Goal: Task Accomplishment & Management: Use online tool/utility

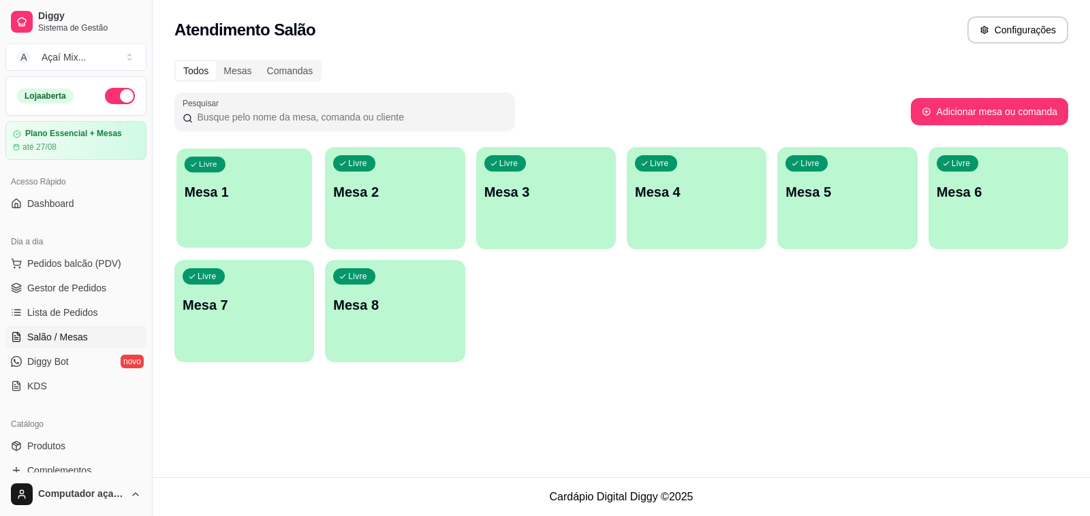
click at [232, 206] on div "Livre Mesa 1" at bounding box center [244, 189] width 136 height 83
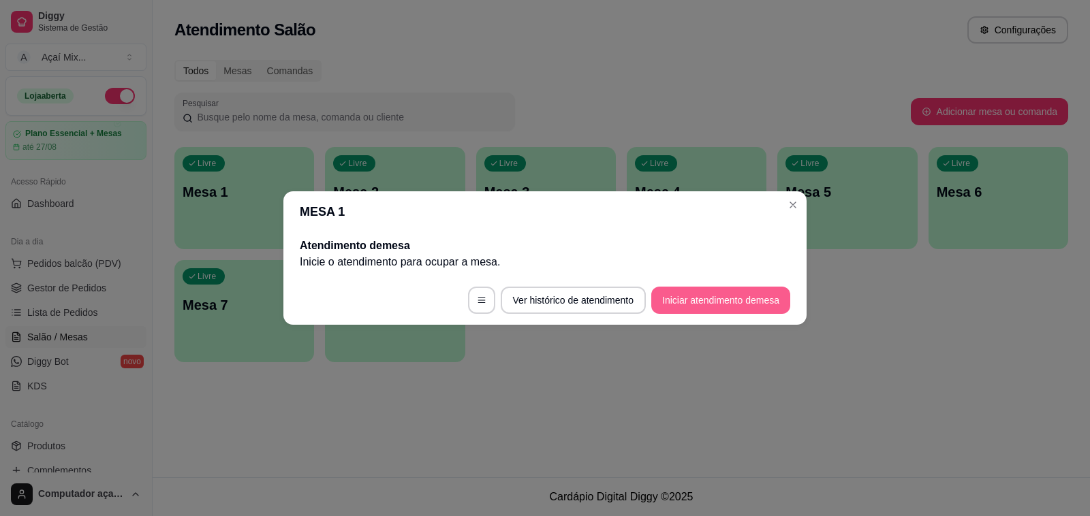
click at [678, 300] on button "Iniciar atendimento de mesa" at bounding box center [720, 300] width 139 height 27
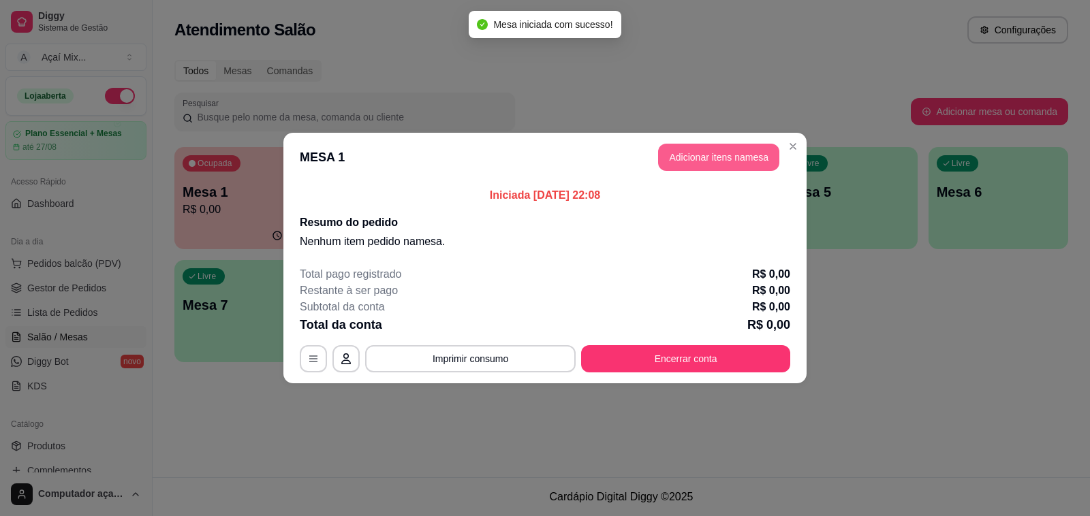
click at [669, 158] on button "Adicionar itens na mesa" at bounding box center [718, 157] width 121 height 27
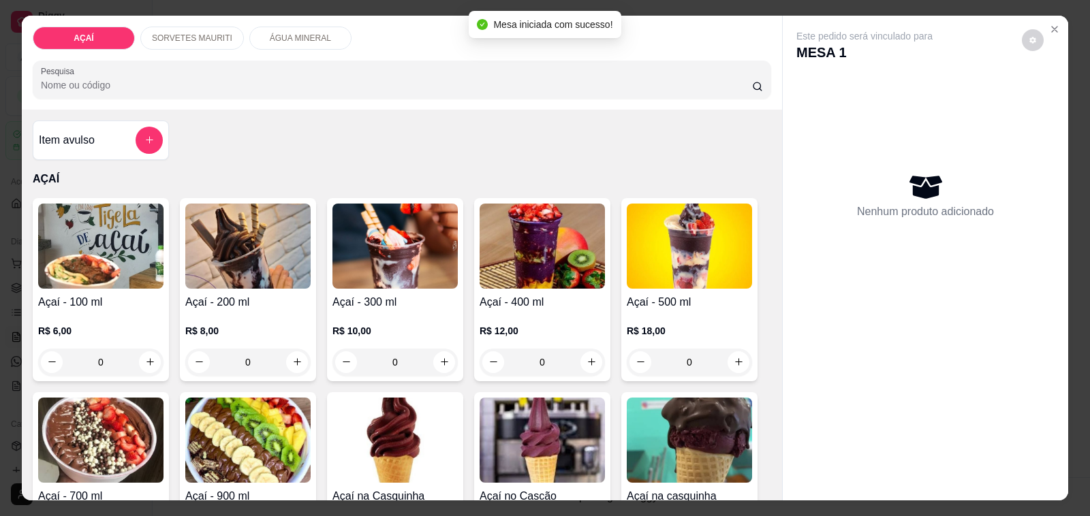
click at [423, 236] on img at bounding box center [394, 246] width 125 height 85
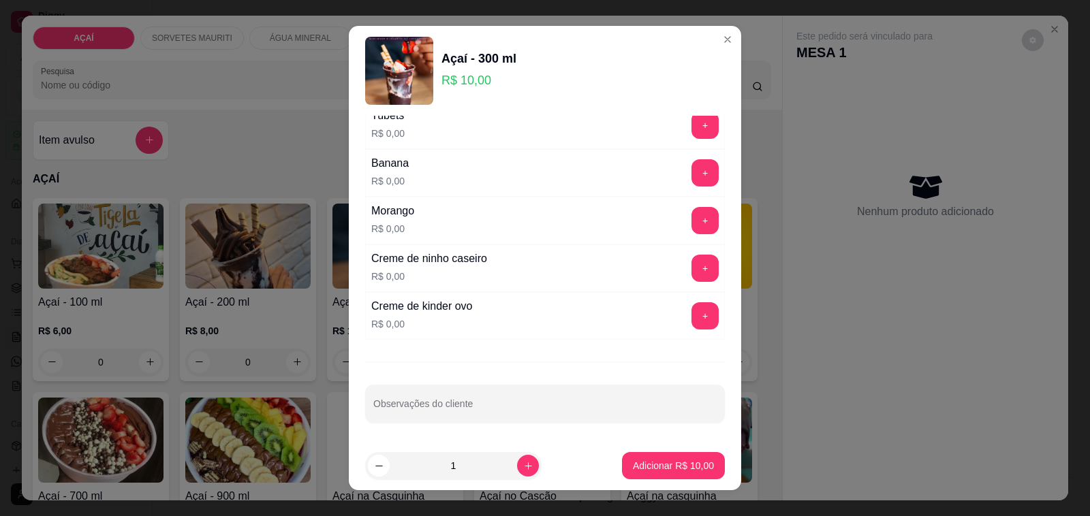
scroll to position [1746, 0]
click at [692, 270] on button "+" at bounding box center [705, 268] width 27 height 27
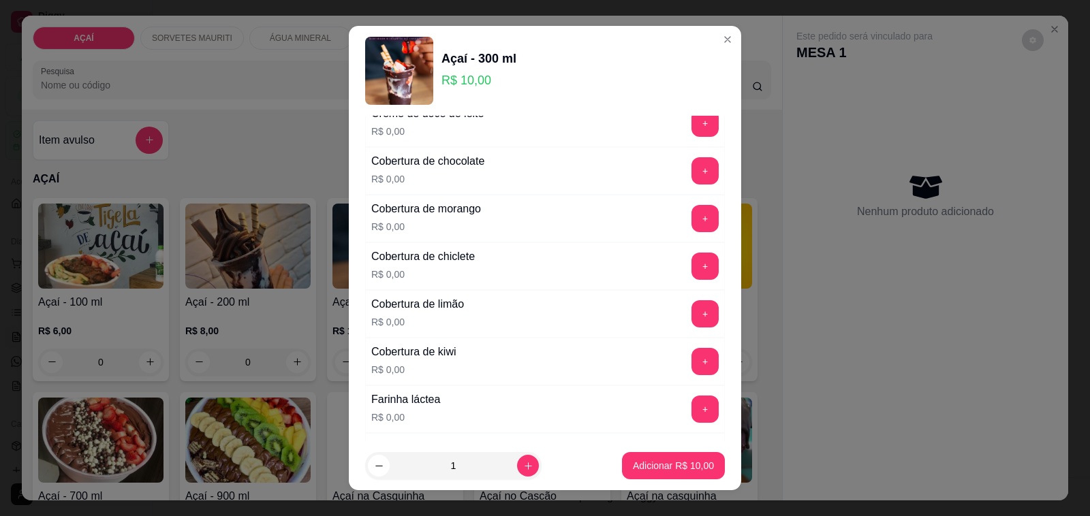
scroll to position [554, 0]
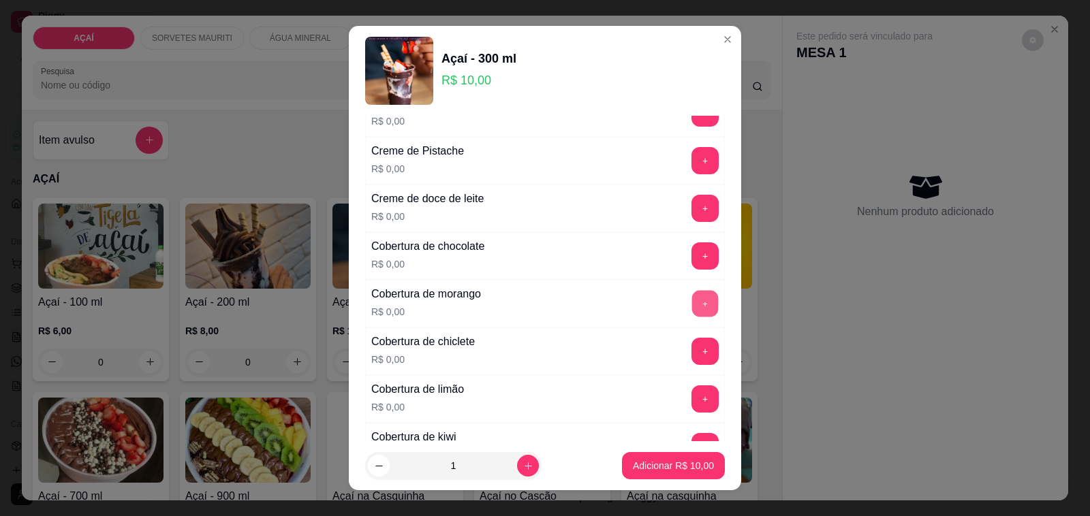
click at [692, 305] on button "+" at bounding box center [705, 304] width 27 height 27
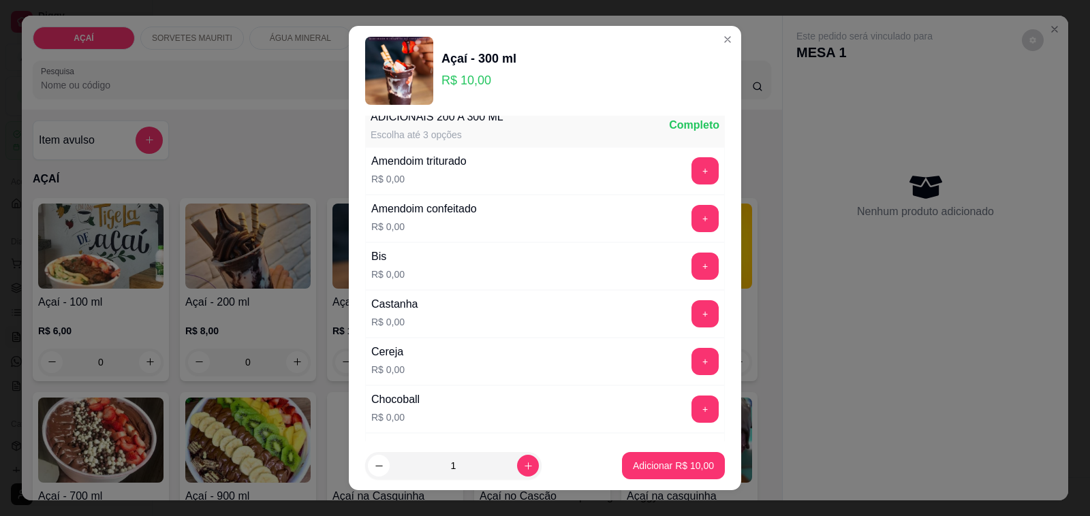
scroll to position [0, 0]
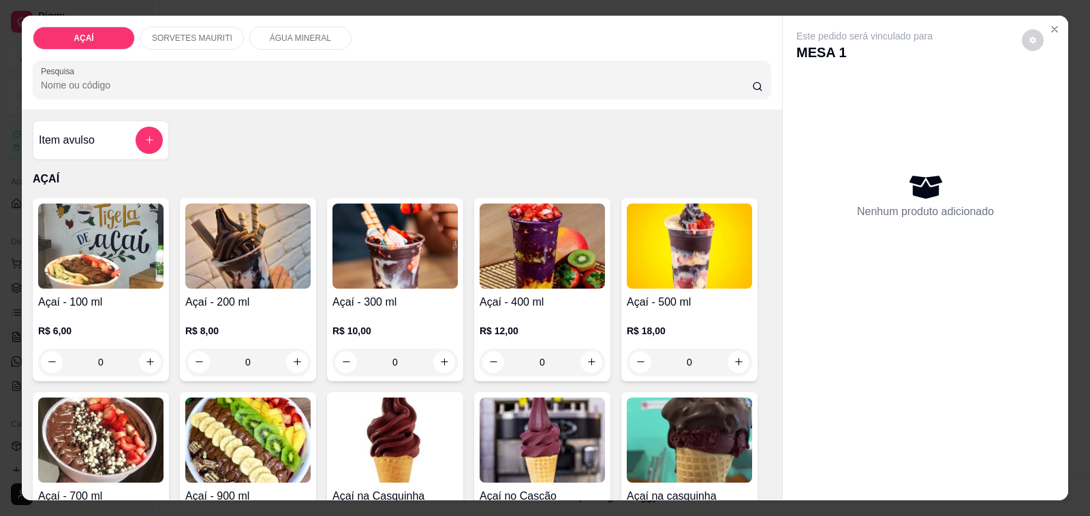
click at [506, 242] on img at bounding box center [542, 246] width 125 height 85
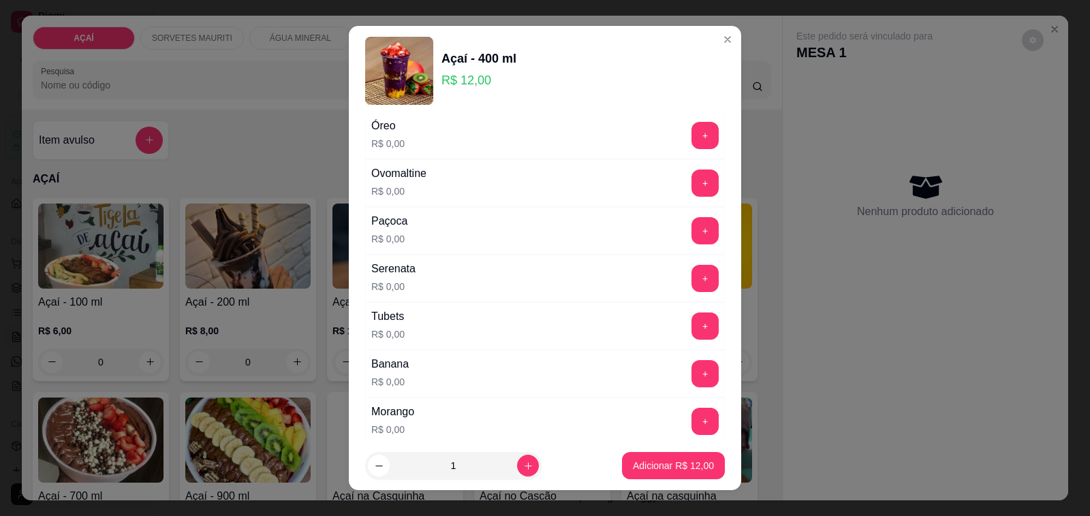
scroll to position [1746, 0]
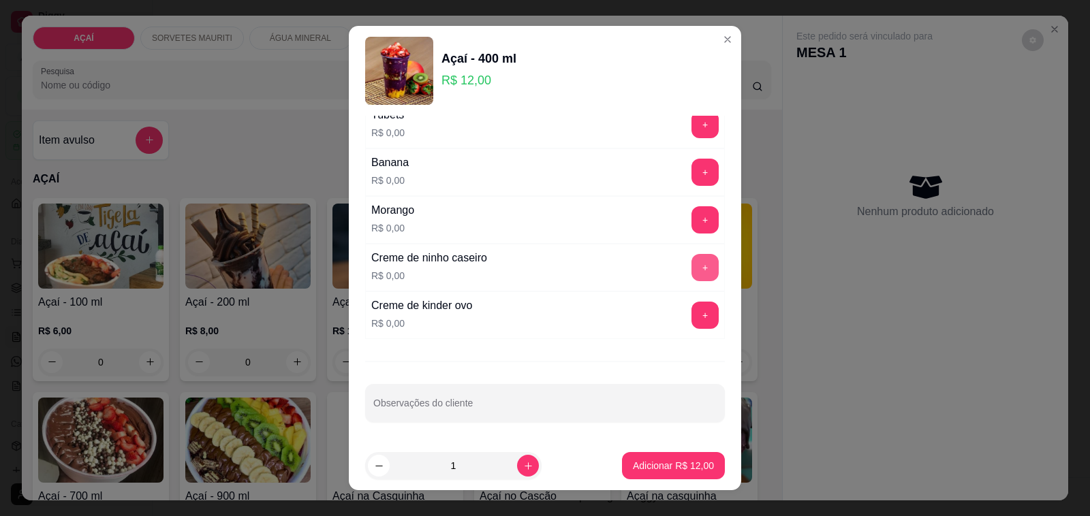
click at [691, 260] on button "+" at bounding box center [704, 267] width 27 height 27
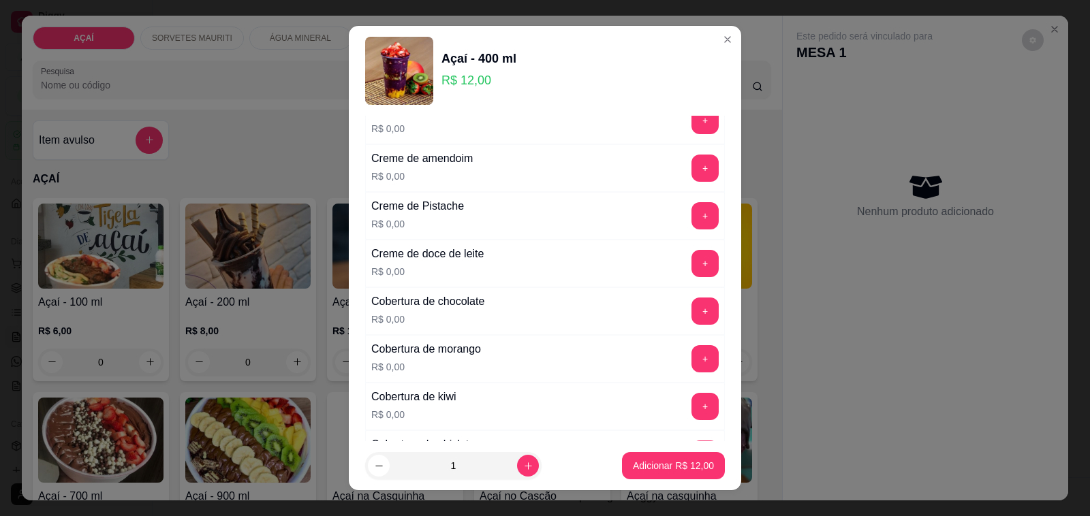
scroll to position [469, 0]
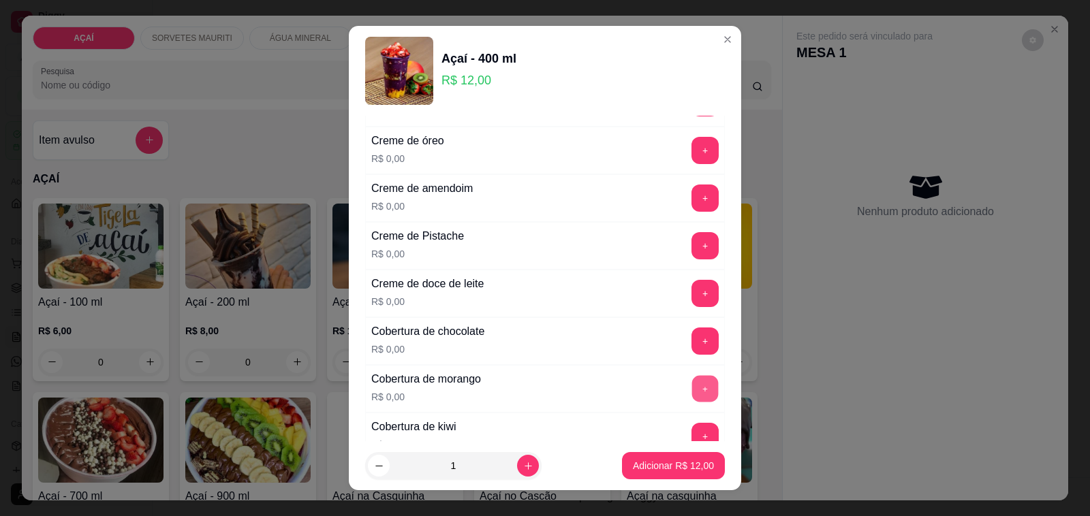
click at [692, 390] on button "+" at bounding box center [705, 389] width 27 height 27
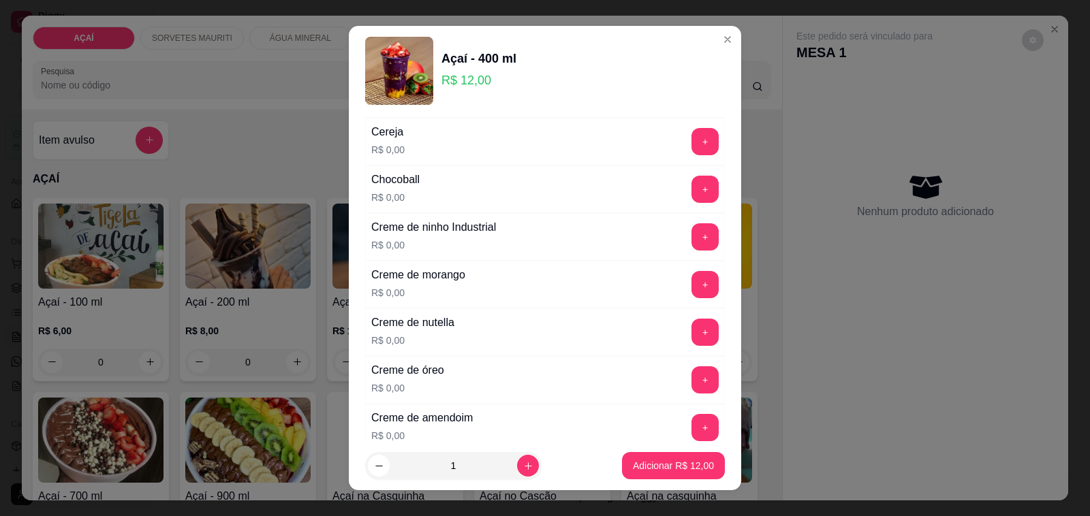
scroll to position [213, 0]
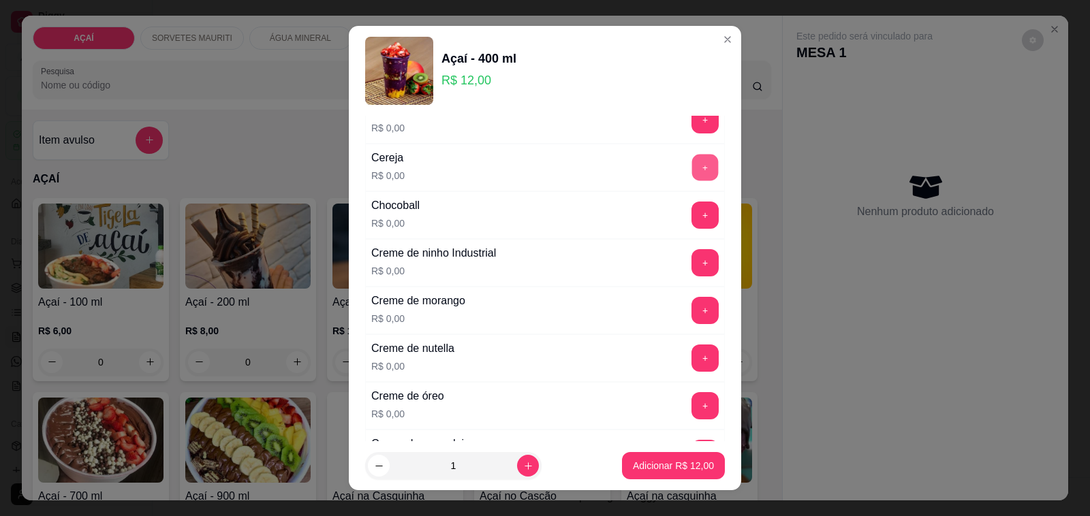
click at [692, 169] on button "+" at bounding box center [705, 168] width 27 height 27
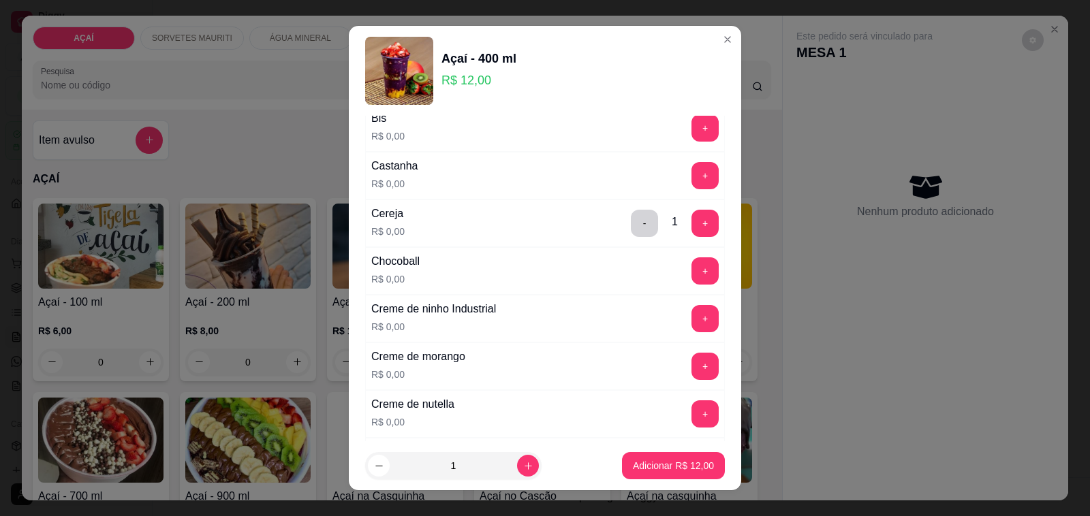
scroll to position [128, 0]
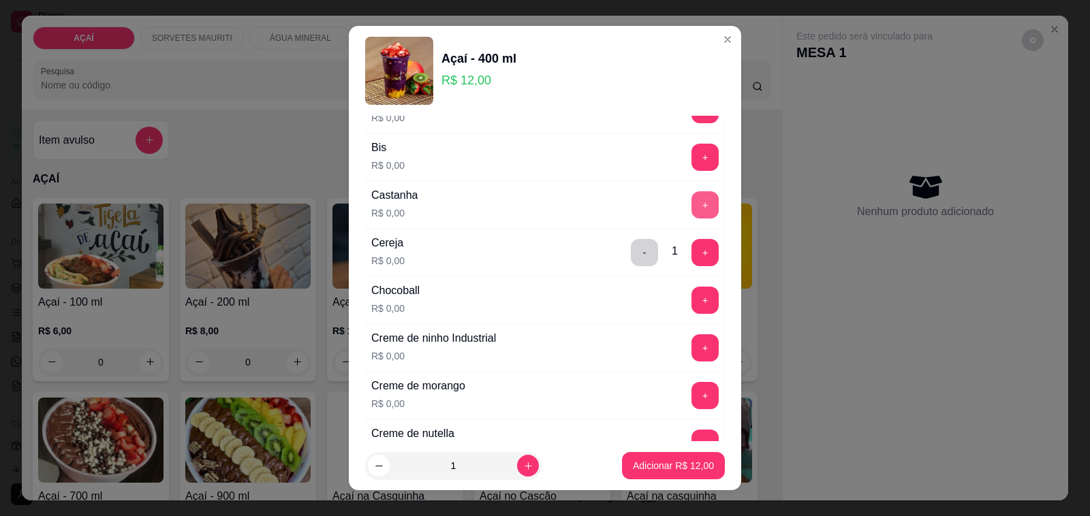
click at [691, 209] on button "+" at bounding box center [704, 204] width 27 height 27
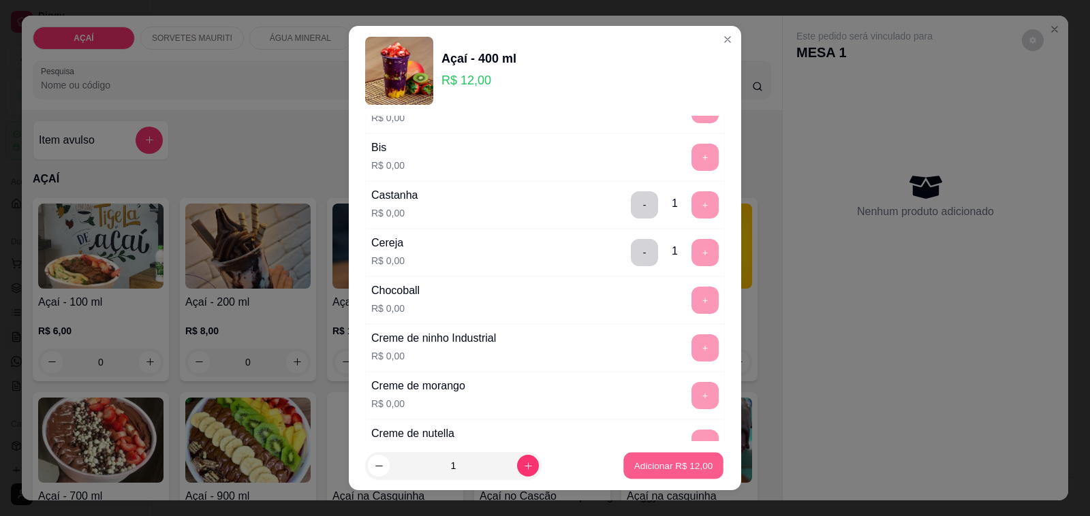
click at [642, 465] on p "Adicionar R$ 12,00" at bounding box center [673, 465] width 79 height 13
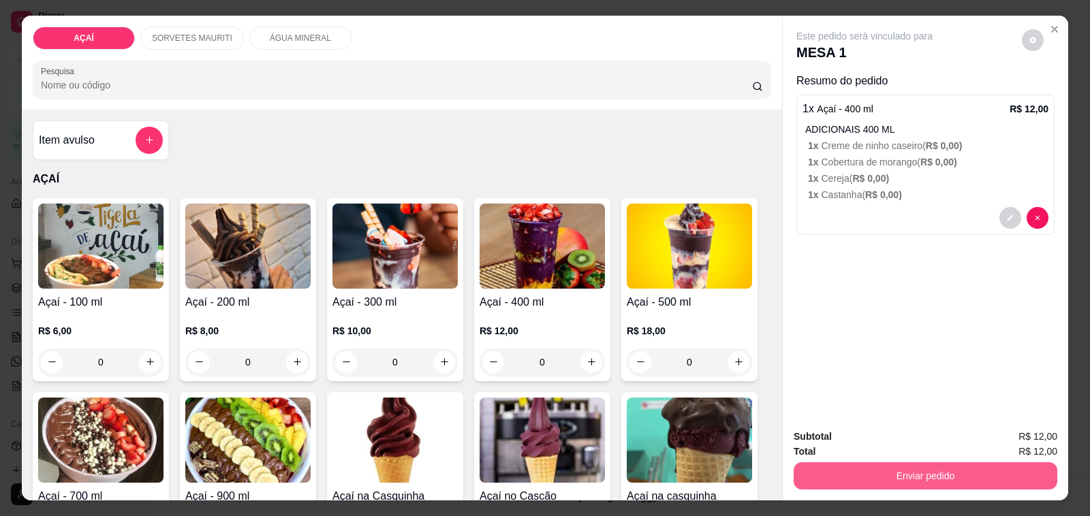
click at [897, 465] on button "Enviar pedido" at bounding box center [926, 476] width 264 height 27
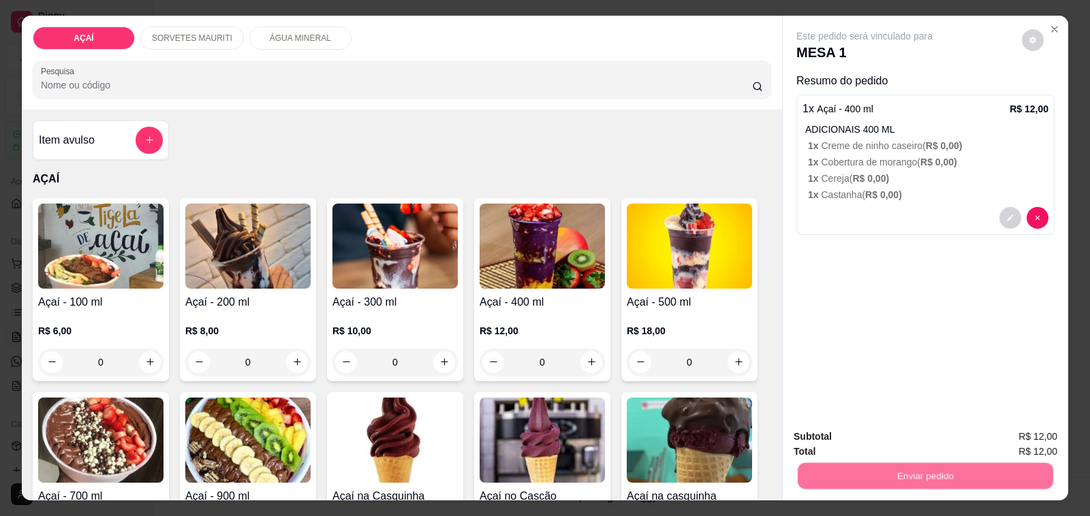
click at [852, 433] on button "Não registrar e enviar pedido" at bounding box center [880, 437] width 142 height 26
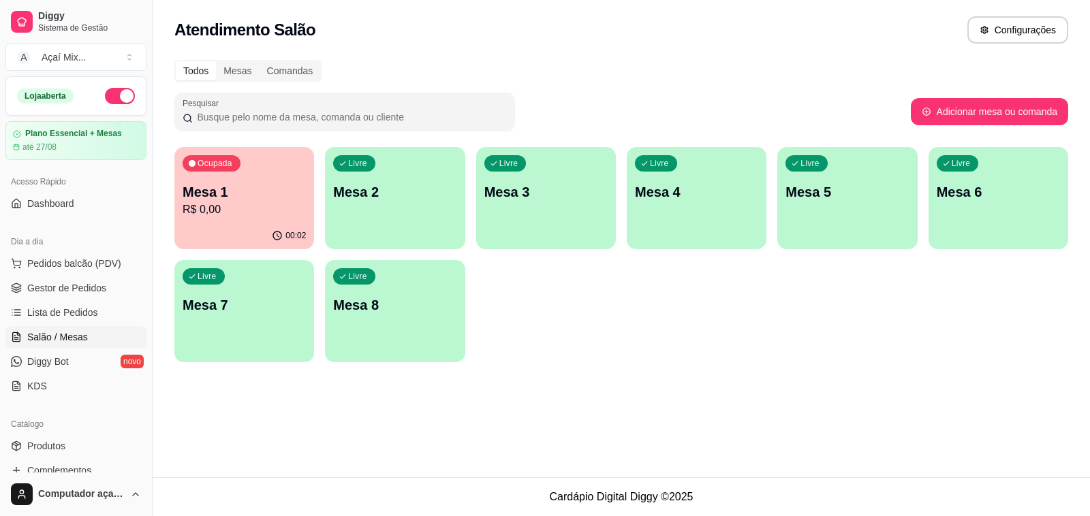
click at [278, 185] on p "Mesa 1" at bounding box center [244, 192] width 123 height 19
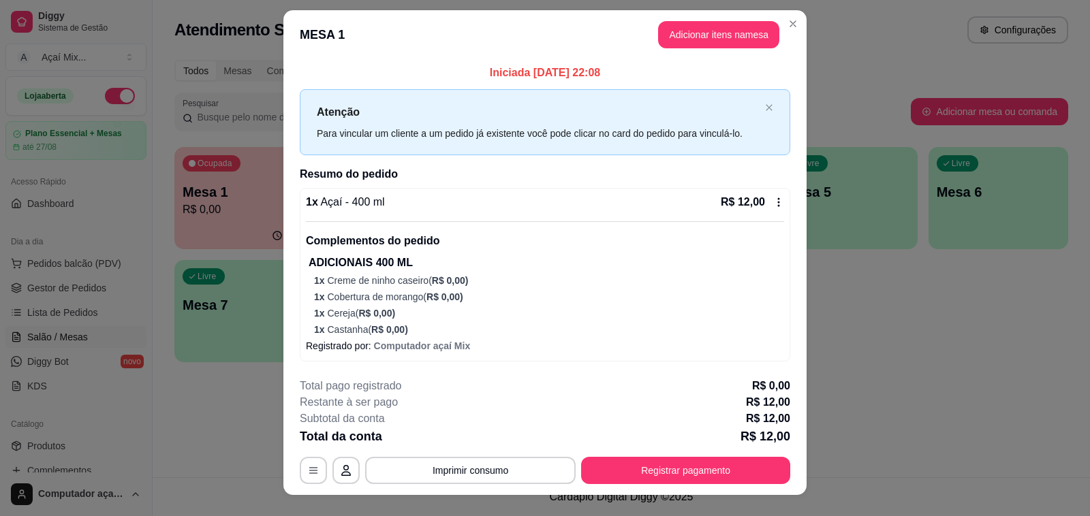
scroll to position [0, 0]
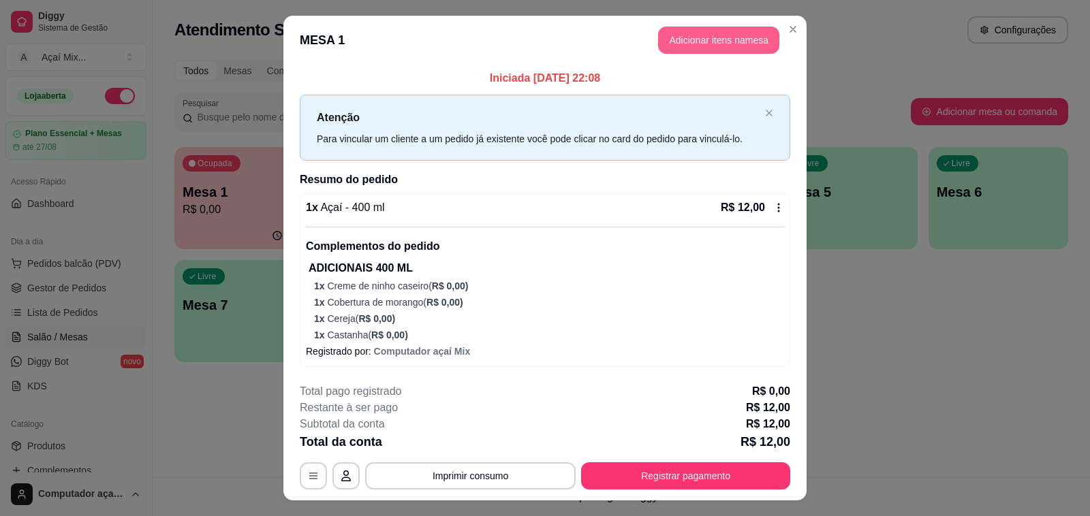
click at [697, 37] on button "Adicionar itens na mesa" at bounding box center [718, 40] width 121 height 27
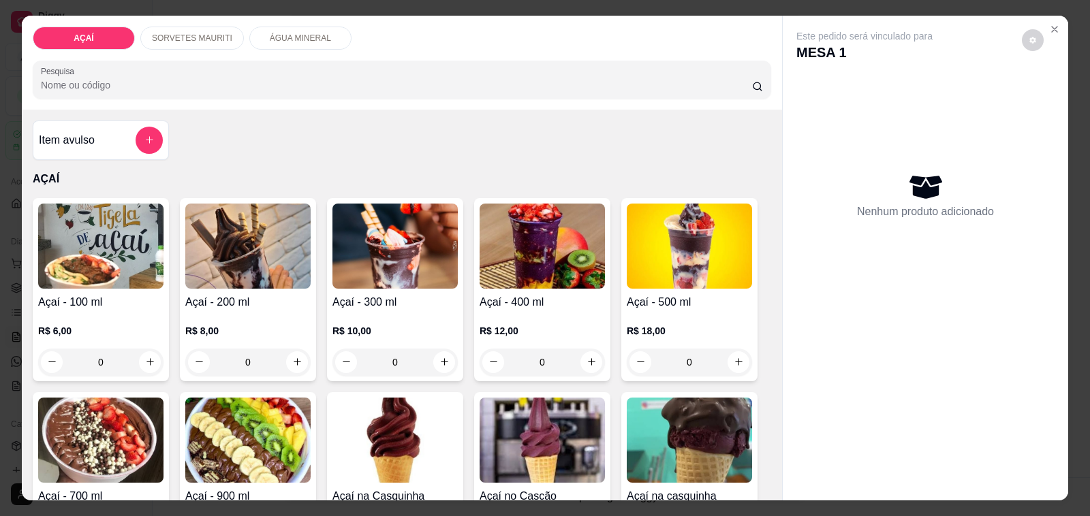
click at [491, 252] on img at bounding box center [542, 246] width 125 height 85
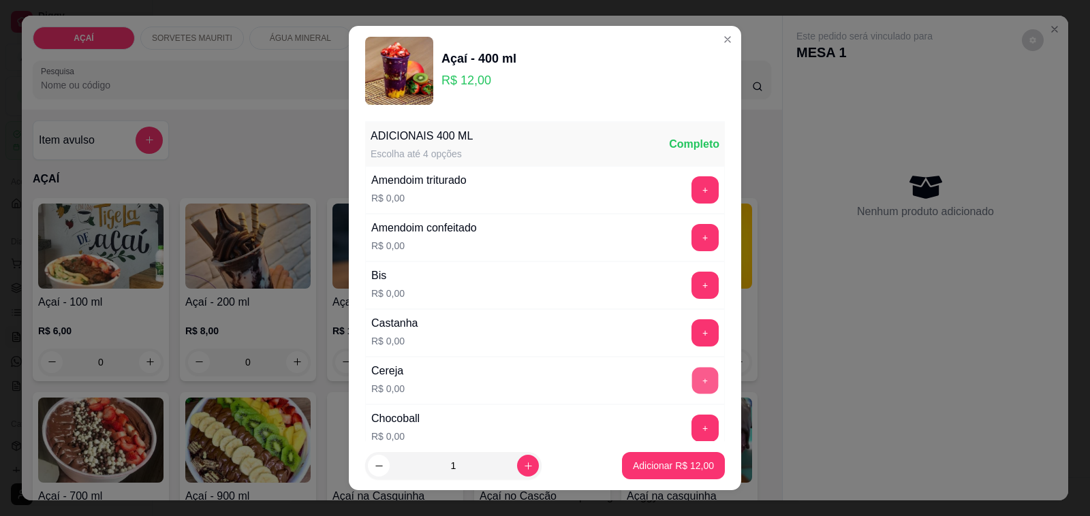
click at [692, 380] on button "+" at bounding box center [705, 381] width 27 height 27
click at [686, 332] on div "+" at bounding box center [705, 332] width 38 height 27
click at [691, 332] on button "+" at bounding box center [704, 332] width 27 height 27
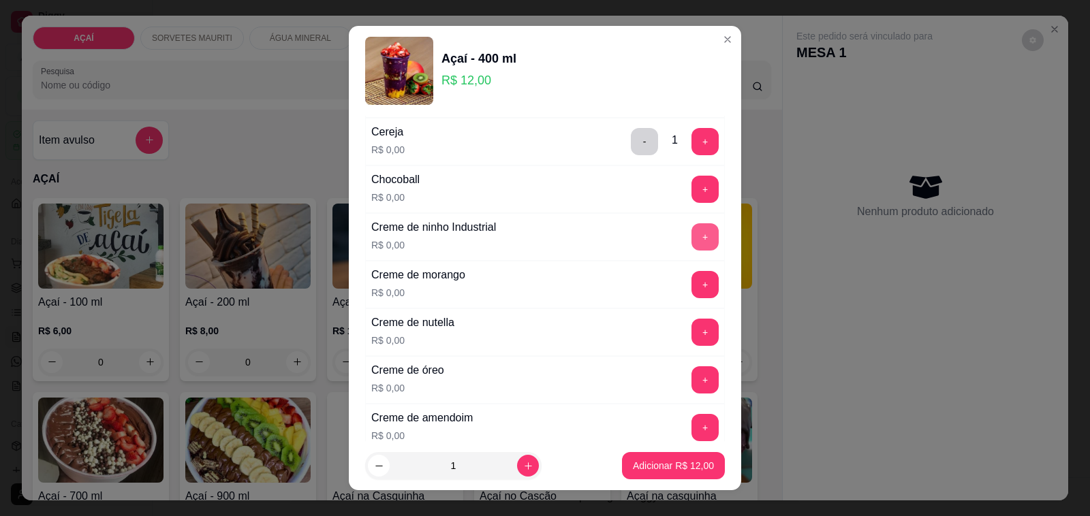
scroll to position [341, 0]
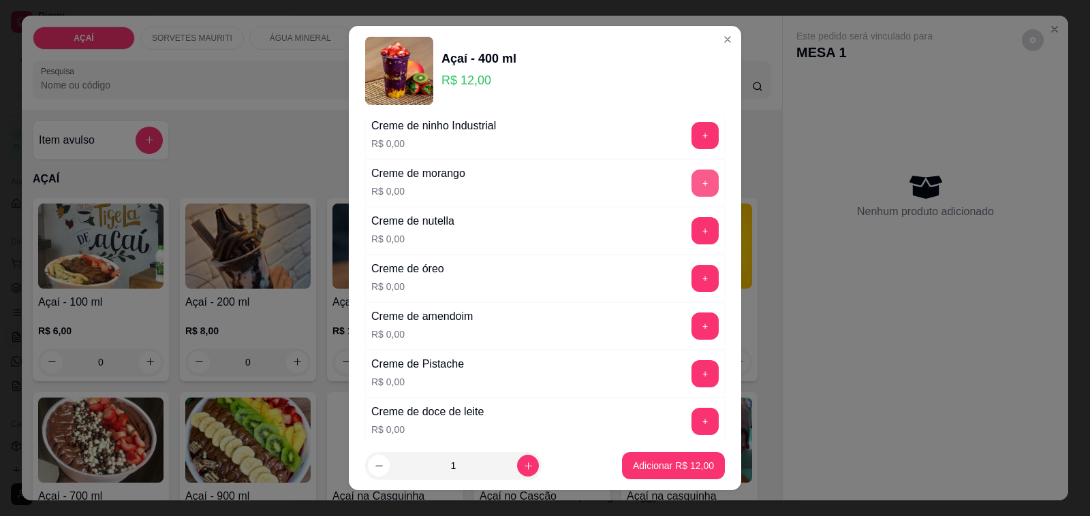
click at [691, 185] on button "+" at bounding box center [704, 183] width 27 height 27
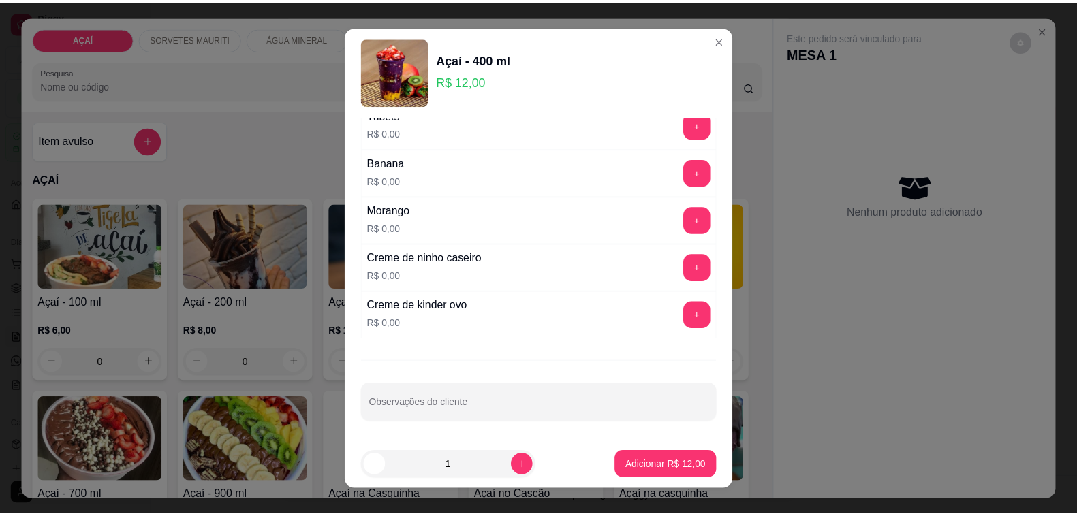
scroll to position [1746, 0]
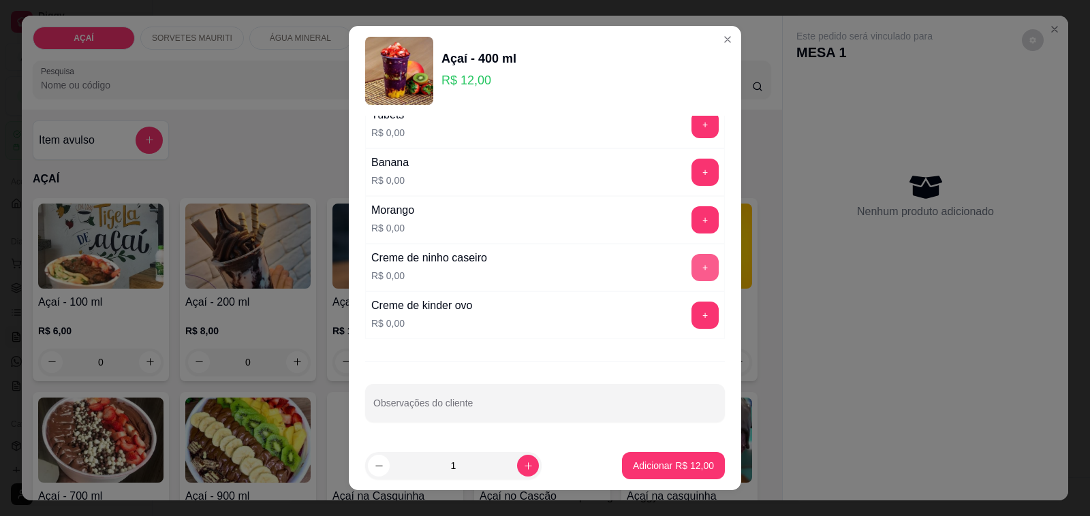
click at [691, 272] on button "+" at bounding box center [704, 267] width 27 height 27
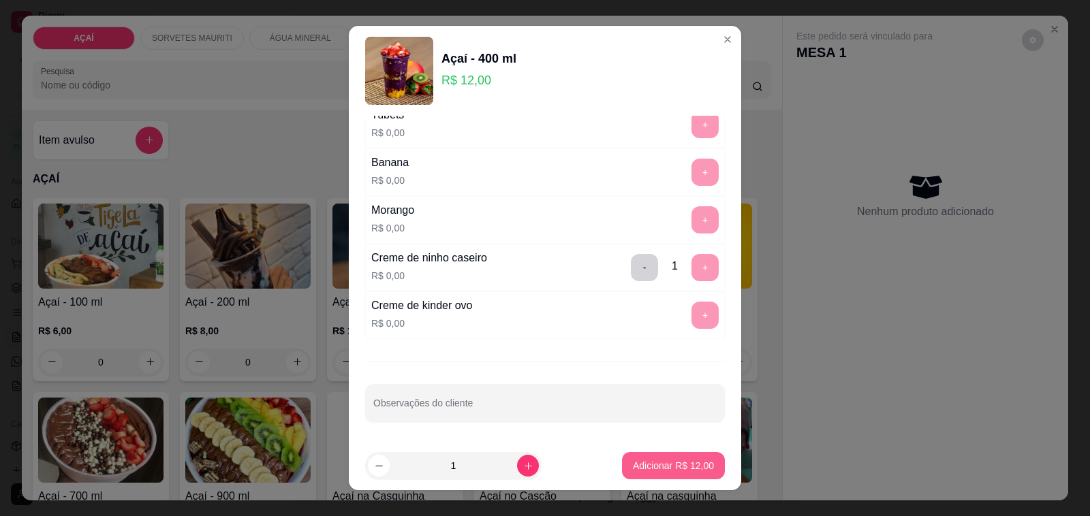
click at [659, 468] on p "Adicionar R$ 12,00" at bounding box center [673, 466] width 81 height 14
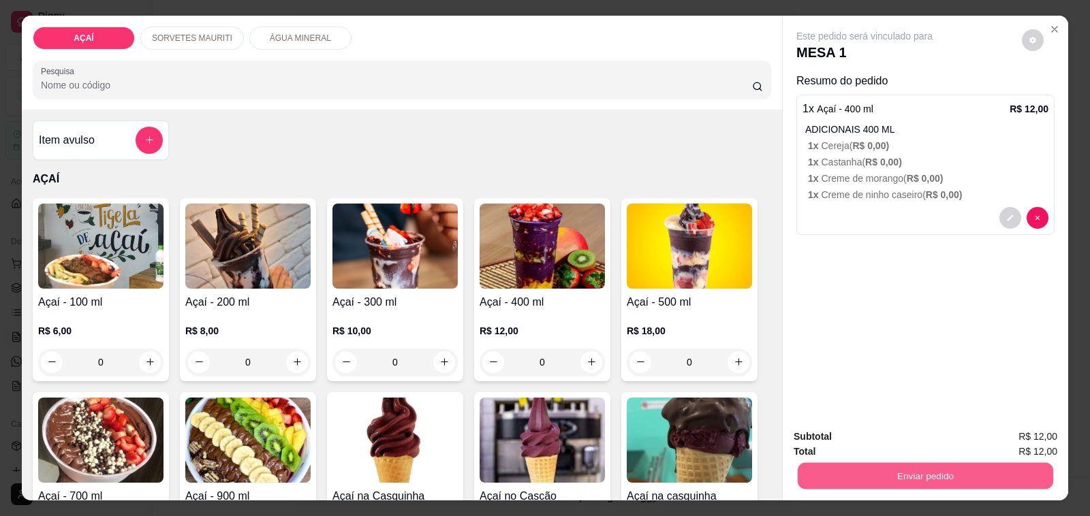
click at [892, 470] on button "Enviar pedido" at bounding box center [925, 476] width 255 height 27
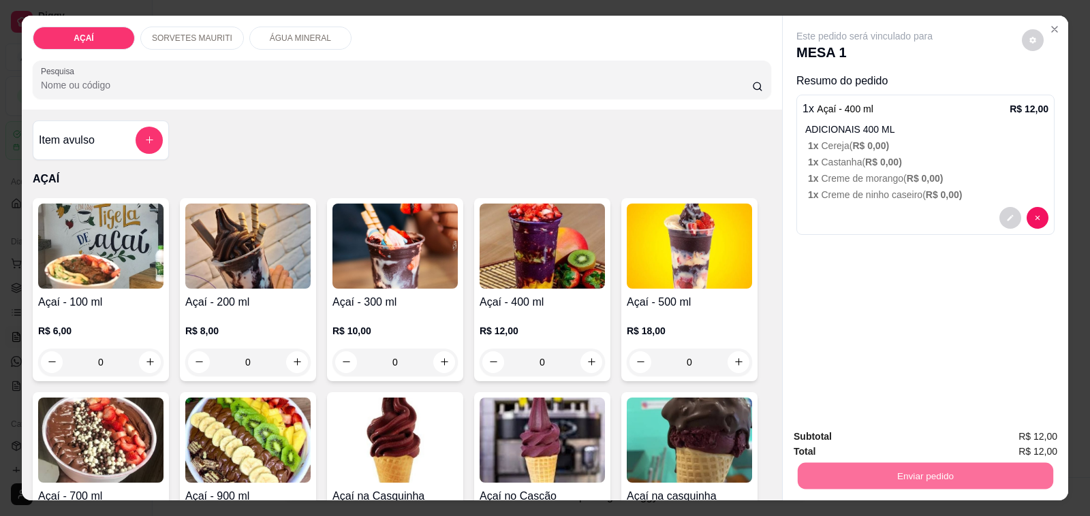
click at [872, 433] on button "Não registrar e enviar pedido" at bounding box center [880, 436] width 138 height 25
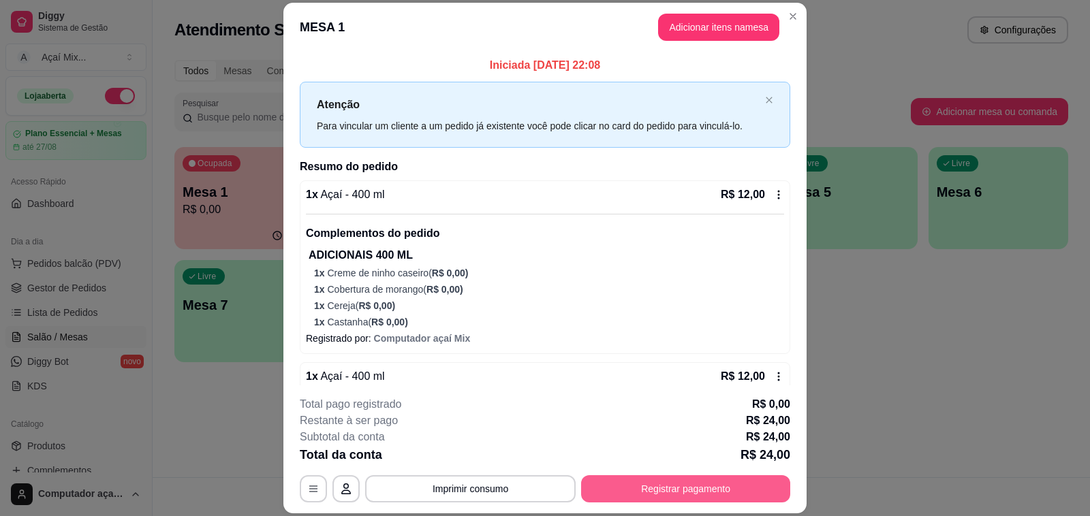
click at [651, 487] on button "Registrar pagamento" at bounding box center [685, 488] width 209 height 27
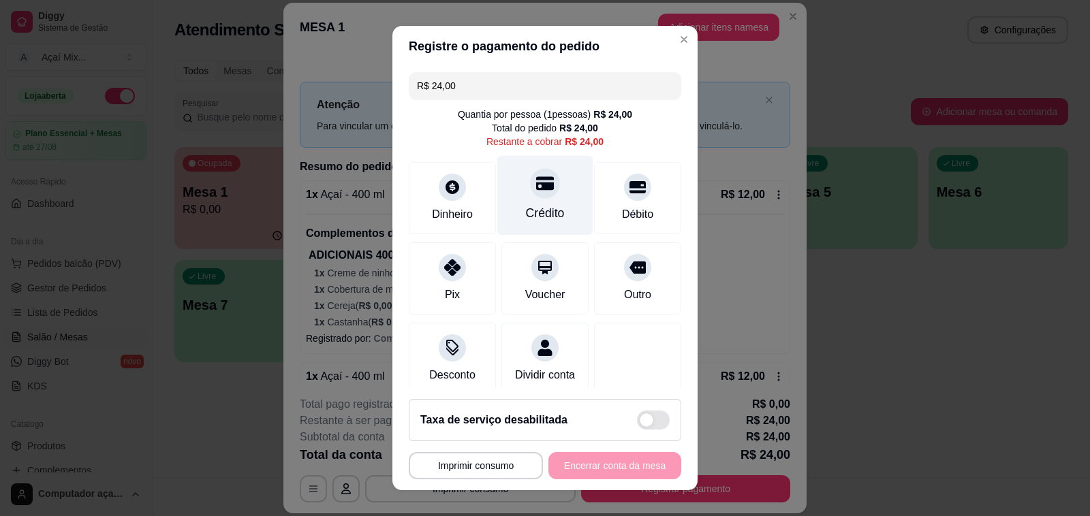
click at [506, 195] on div "Crédito" at bounding box center [545, 196] width 96 height 80
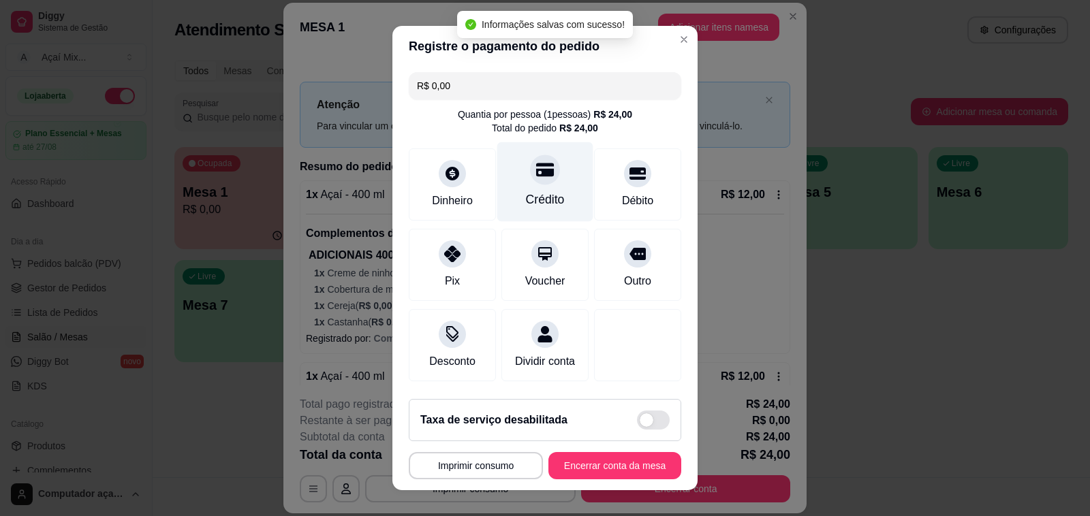
type input "R$ 0,00"
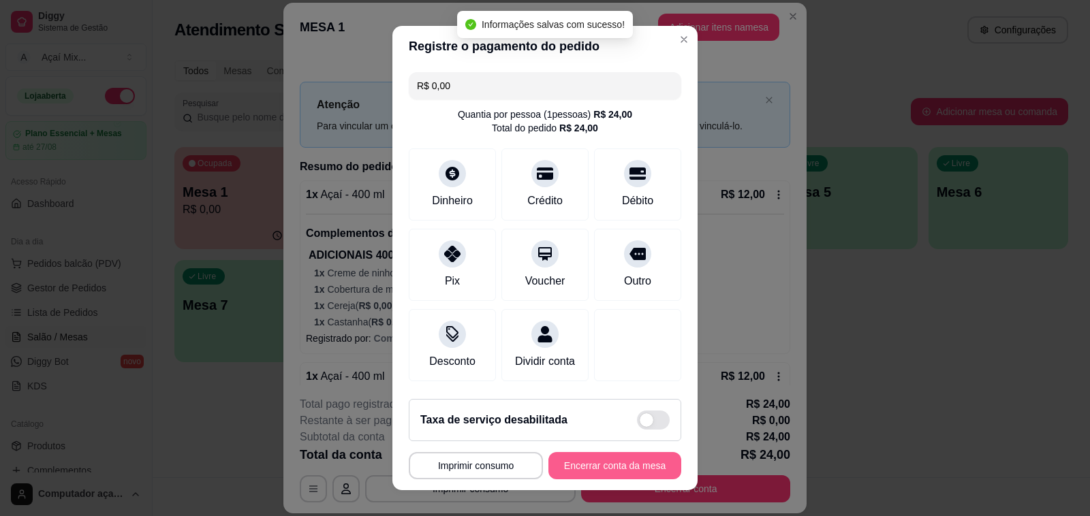
click at [597, 467] on button "Encerrar conta da mesa" at bounding box center [614, 465] width 133 height 27
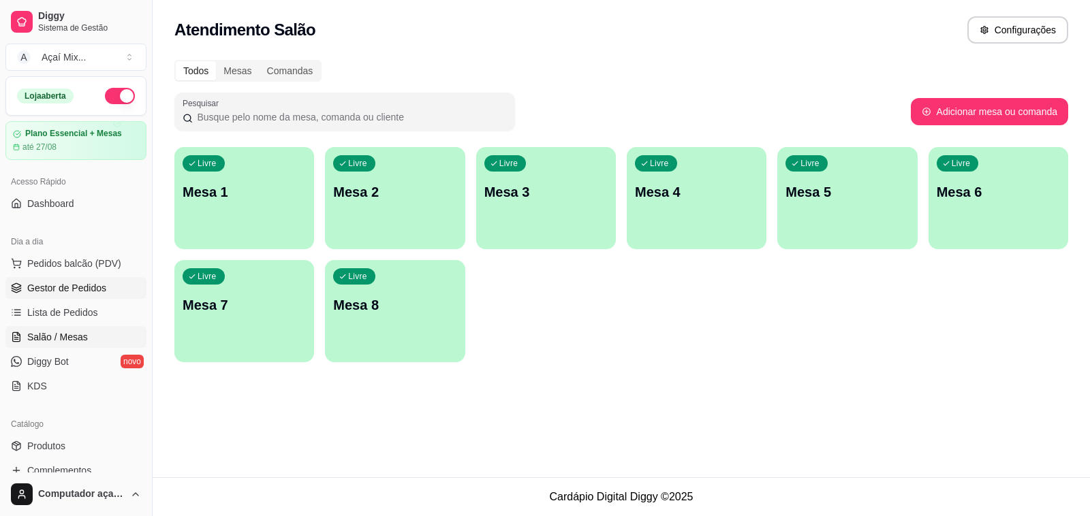
click at [102, 292] on span "Gestor de Pedidos" at bounding box center [66, 288] width 79 height 14
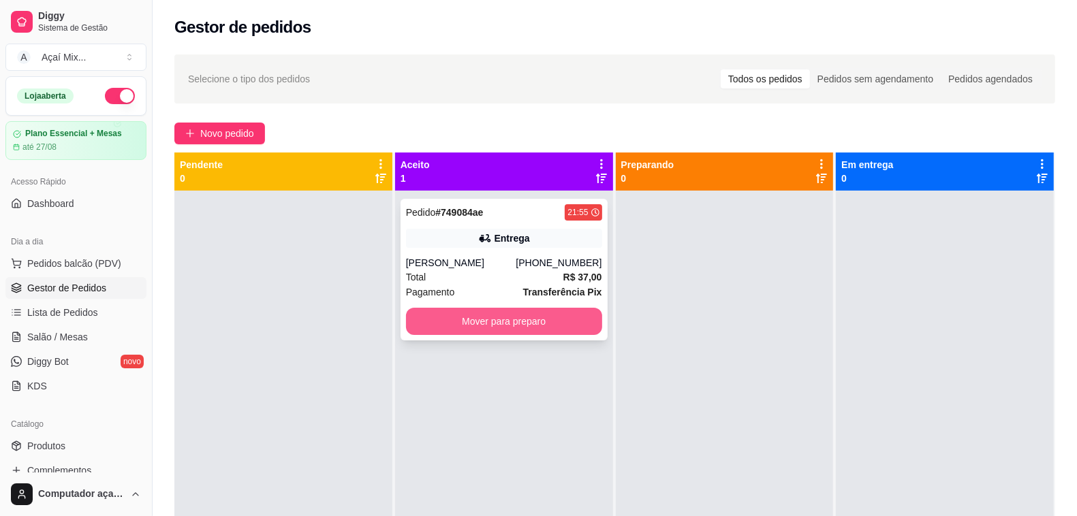
click at [523, 311] on button "Mover para preparo" at bounding box center [504, 321] width 196 height 27
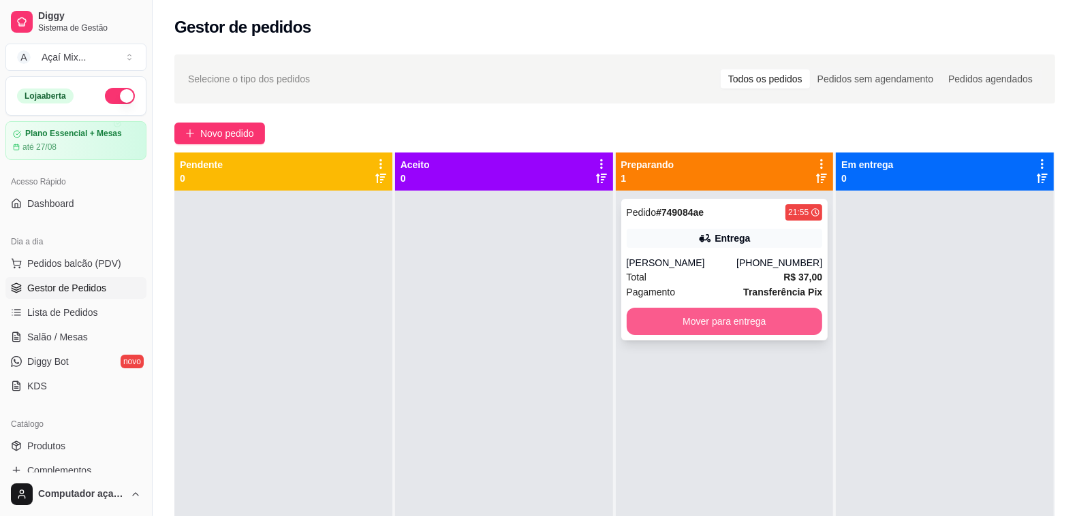
click at [641, 313] on button "Mover para entrega" at bounding box center [725, 321] width 196 height 27
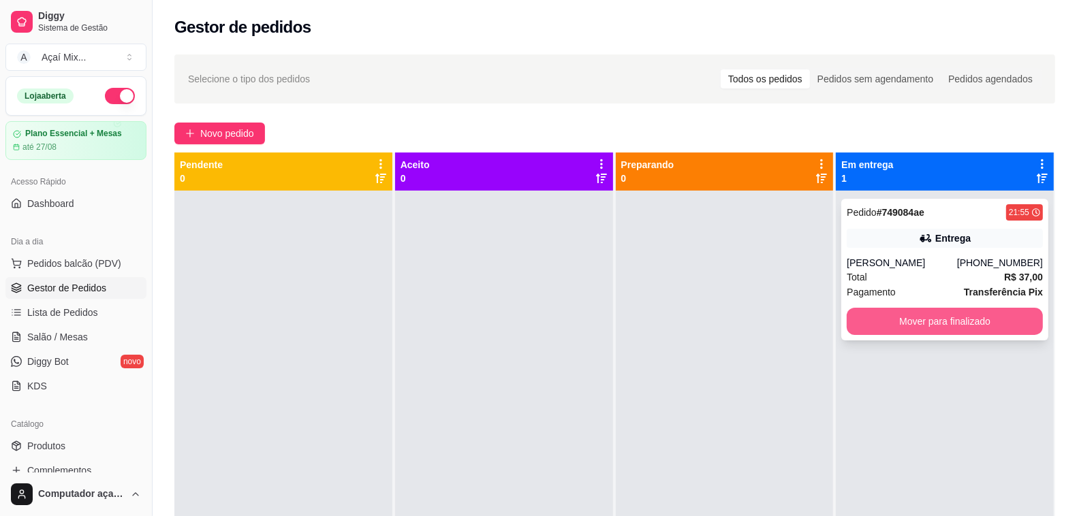
click at [905, 317] on button "Mover para finalizado" at bounding box center [945, 321] width 196 height 27
